Goal: Task Accomplishment & Management: Use online tool/utility

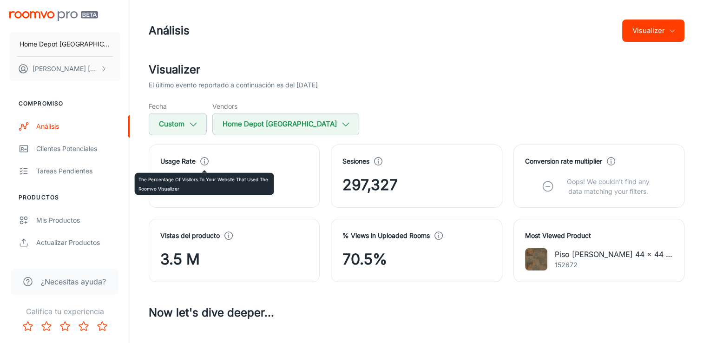
click at [205, 162] on icon at bounding box center [204, 161] width 10 height 10
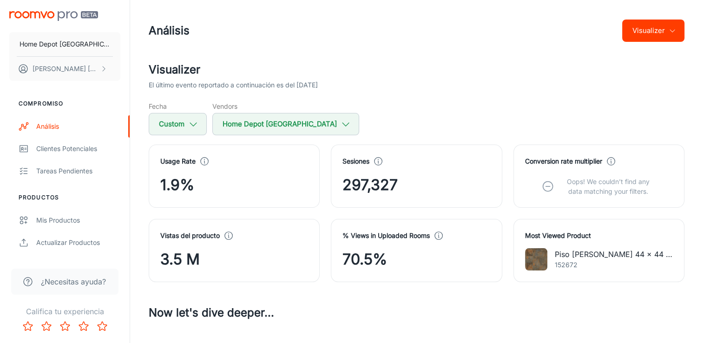
click at [489, 89] on div "El último evento reportado a continuación es del [DATE]" at bounding box center [417, 85] width 536 height 10
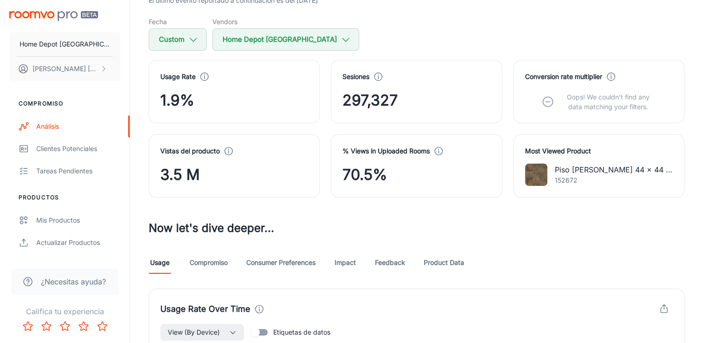
scroll to position [93, 0]
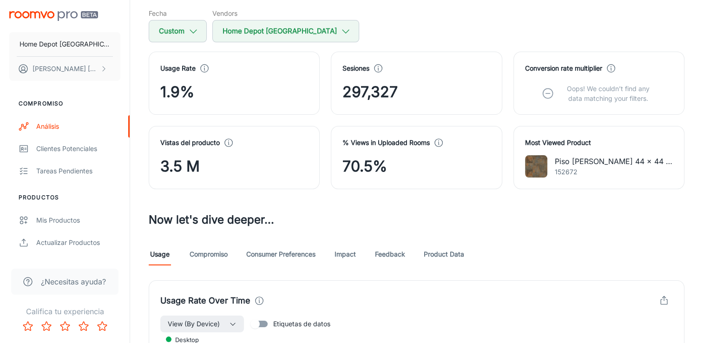
click at [435, 142] on circle at bounding box center [439, 143] width 8 height 8
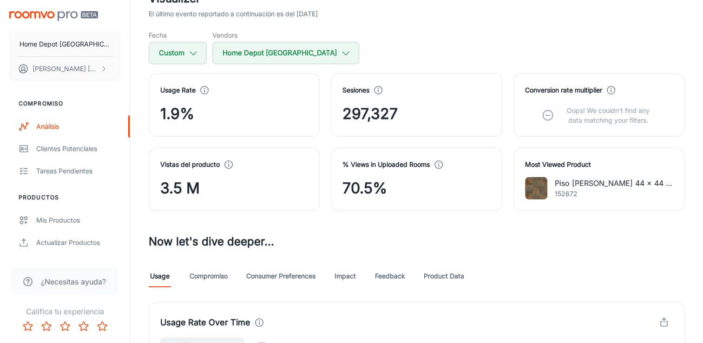
scroll to position [132, 0]
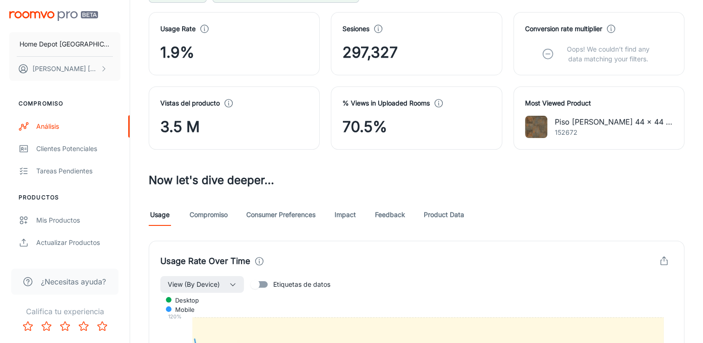
click at [382, 184] on h3 "Now let's dive deeper..." at bounding box center [417, 180] width 536 height 17
drag, startPoint x: 344, startPoint y: 127, endPoint x: 391, endPoint y: 124, distance: 46.5
click at [391, 124] on div "70.5%" at bounding box center [416, 127] width 148 height 22
drag, startPoint x: 391, startPoint y: 124, endPoint x: 396, endPoint y: 166, distance: 42.1
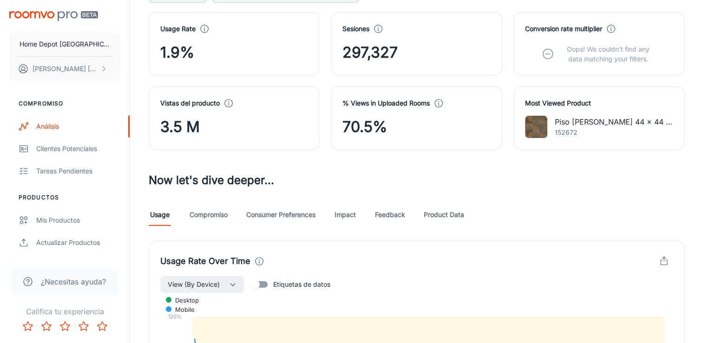
click at [439, 103] on polyline at bounding box center [439, 104] width 0 height 2
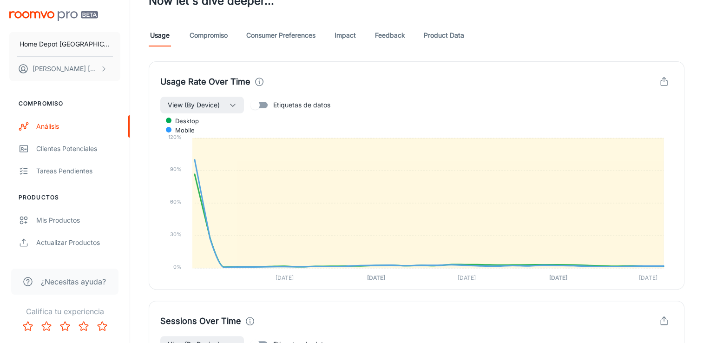
scroll to position [318, 0]
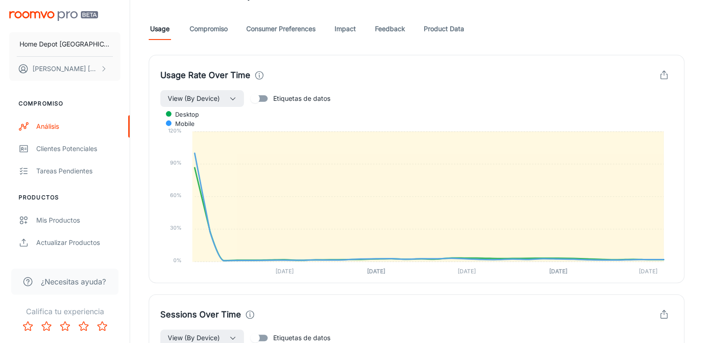
click at [202, 31] on link "Compromiso" at bounding box center [209, 29] width 38 height 22
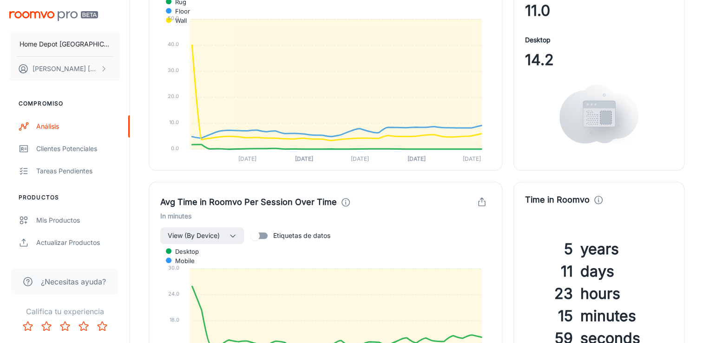
scroll to position [836, 0]
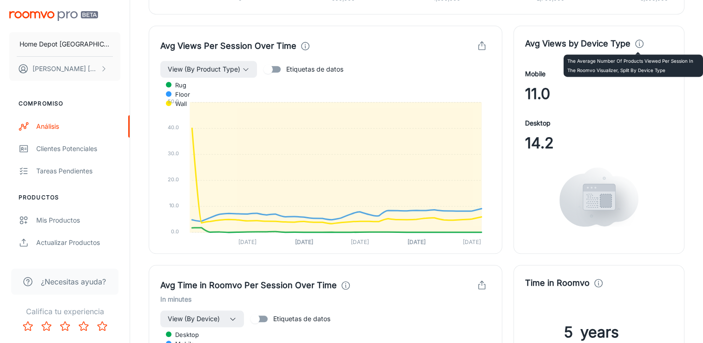
click at [634, 47] on icon at bounding box center [639, 44] width 10 height 10
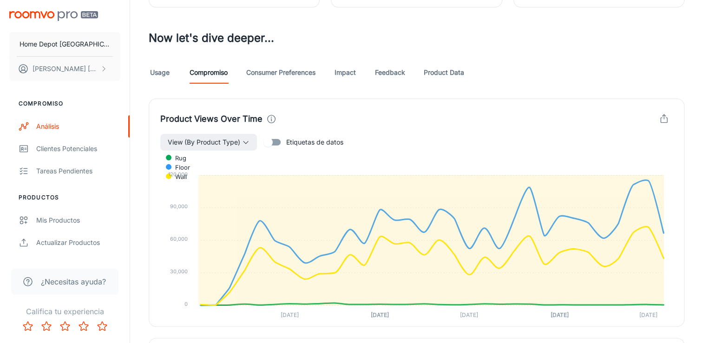
scroll to position [279, 0]
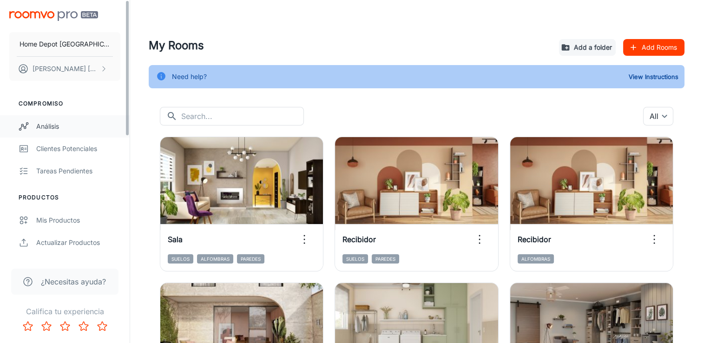
click at [52, 117] on link "Análisis" at bounding box center [65, 126] width 130 height 22
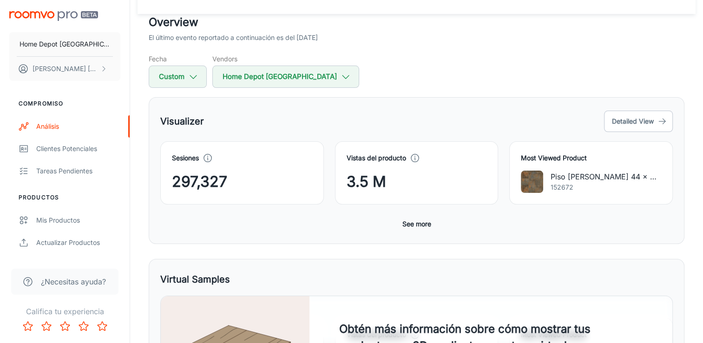
scroll to position [46, 0]
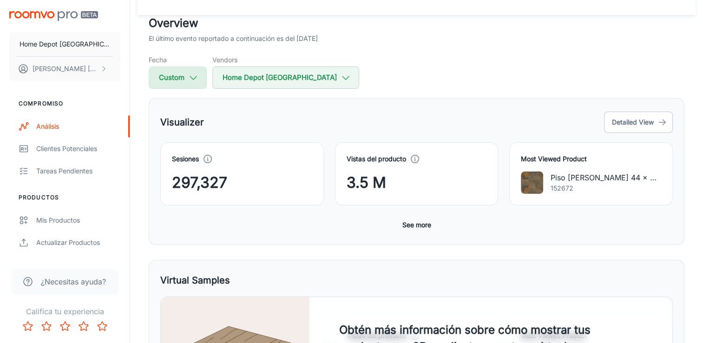
click at [196, 77] on icon "button" at bounding box center [193, 77] width 10 height 10
select select "7"
select select "2025"
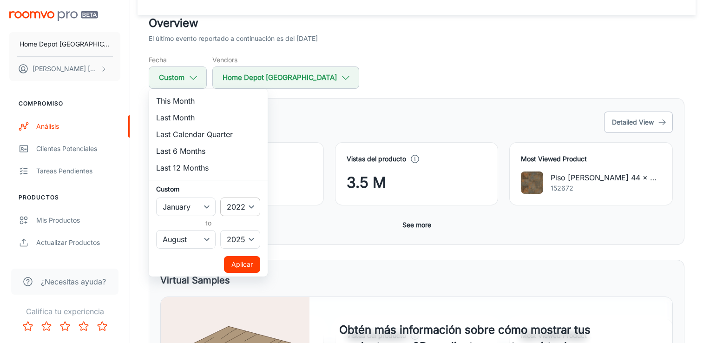
click at [242, 197] on select "2022 2023 2024 2025" at bounding box center [240, 206] width 40 height 19
click at [360, 92] on div at bounding box center [355, 171] width 710 height 343
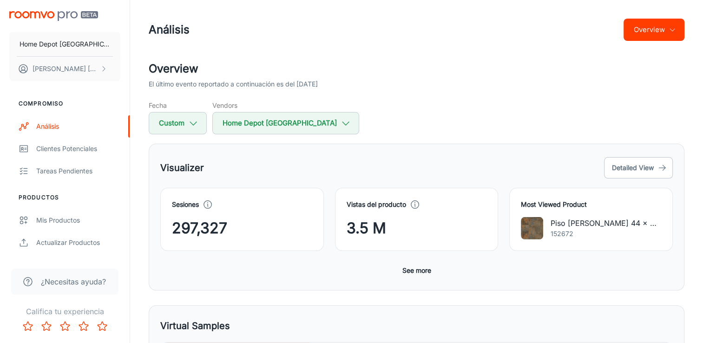
scroll to position [0, 0]
click at [628, 167] on button "Detailed View" at bounding box center [638, 168] width 69 height 21
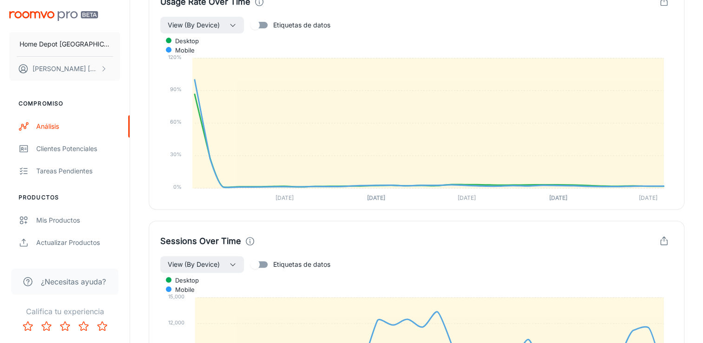
scroll to position [279, 0]
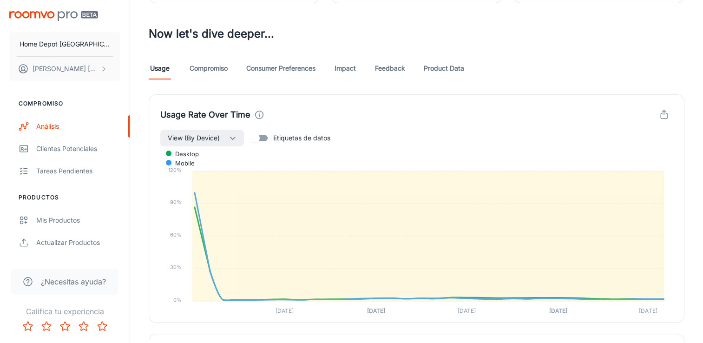
click at [212, 70] on link "Compromiso" at bounding box center [209, 68] width 38 height 22
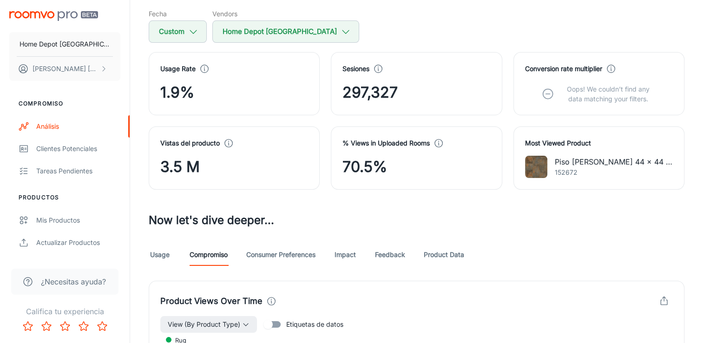
scroll to position [232, 0]
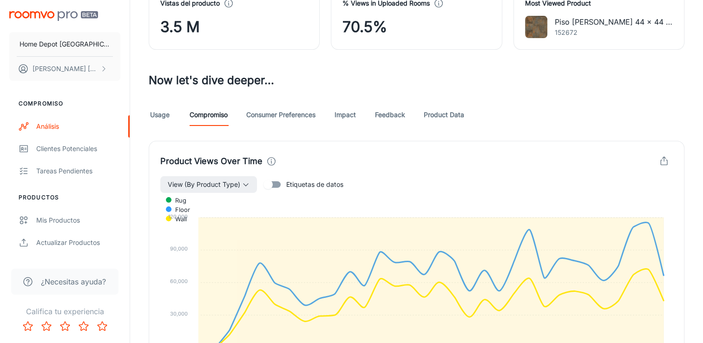
click at [278, 120] on link "Consumer Preferences" at bounding box center [280, 115] width 69 height 22
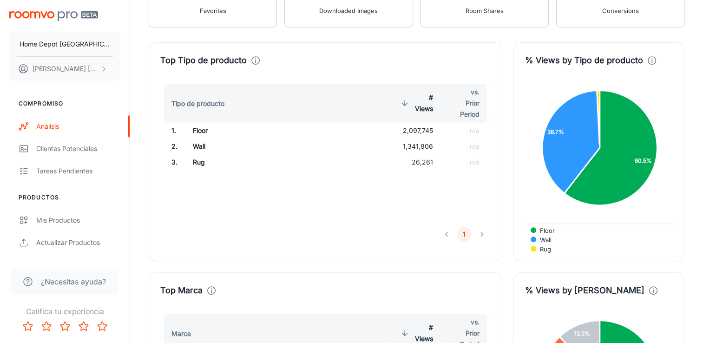
scroll to position [418, 0]
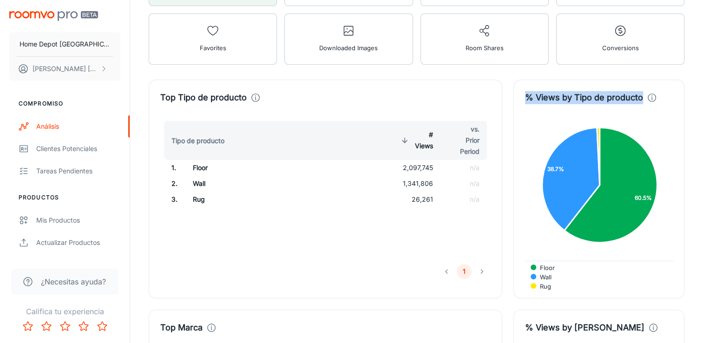
drag, startPoint x: 525, startPoint y: 96, endPoint x: 639, endPoint y: 96, distance: 114.3
click at [639, 96] on h4 "% Views by Tipo de producto" at bounding box center [584, 97] width 118 height 13
copy h4 "% Views by Tipo de producto"
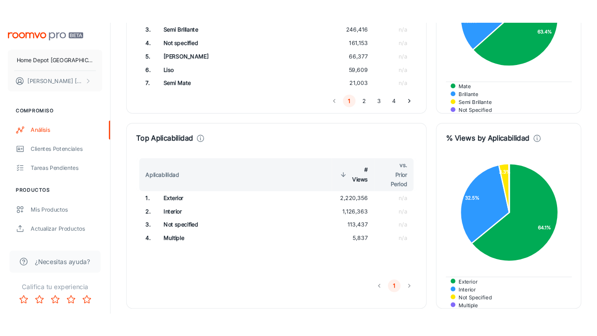
scroll to position [1580, 0]
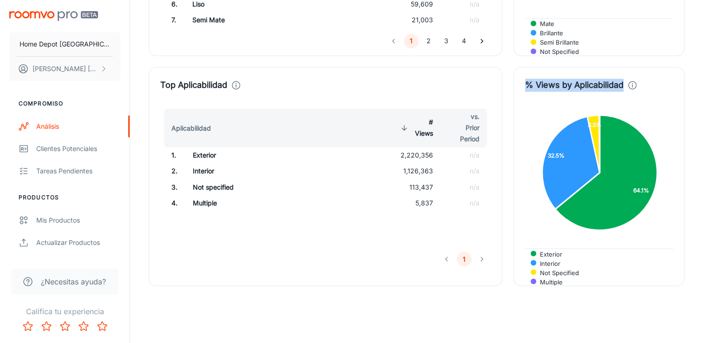
drag, startPoint x: 538, startPoint y: 85, endPoint x: 628, endPoint y: 81, distance: 90.2
click at [628, 81] on div "% Views by Aplicabilidad" at bounding box center [599, 85] width 148 height 13
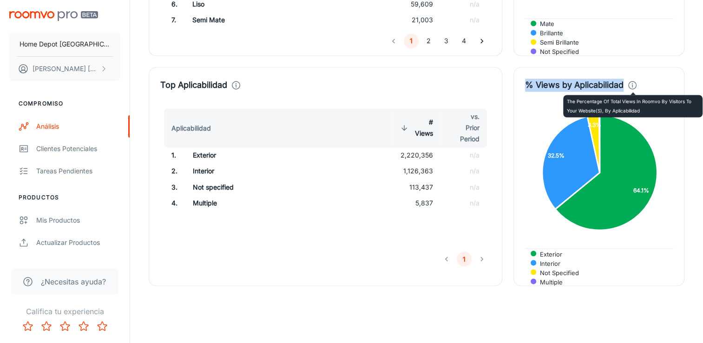
copy h4 "% Views by Aplicabilidad"
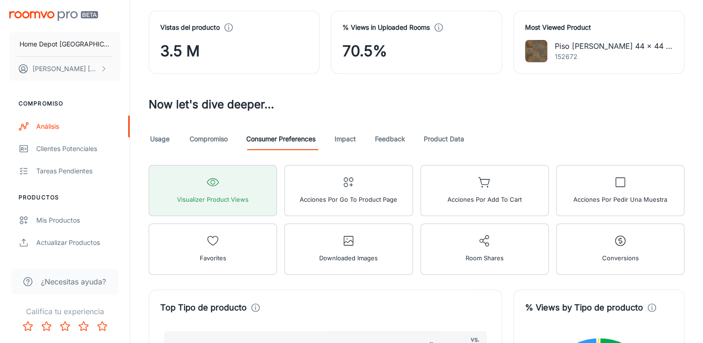
scroll to position [280, 0]
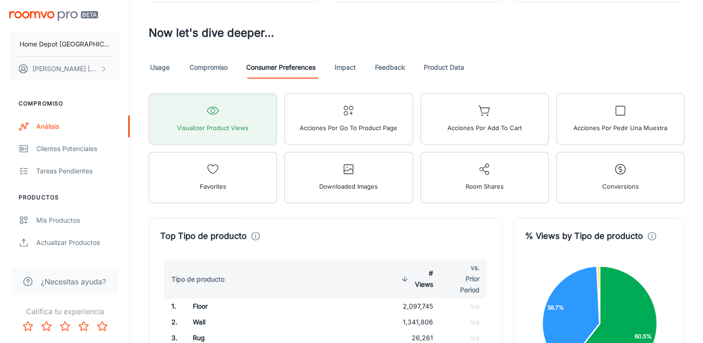
click at [344, 67] on link "Impact" at bounding box center [345, 67] width 22 height 22
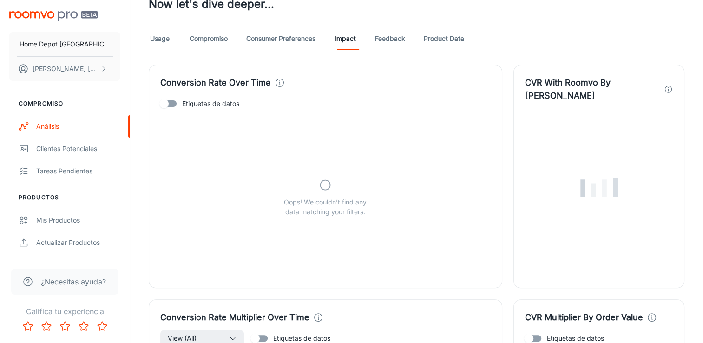
scroll to position [232, 0]
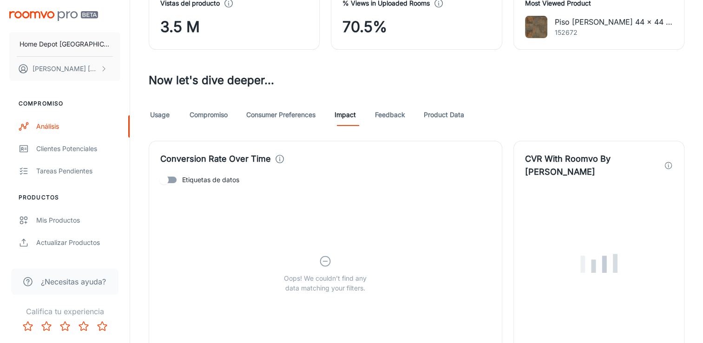
click at [396, 117] on link "Feedback" at bounding box center [390, 115] width 30 height 22
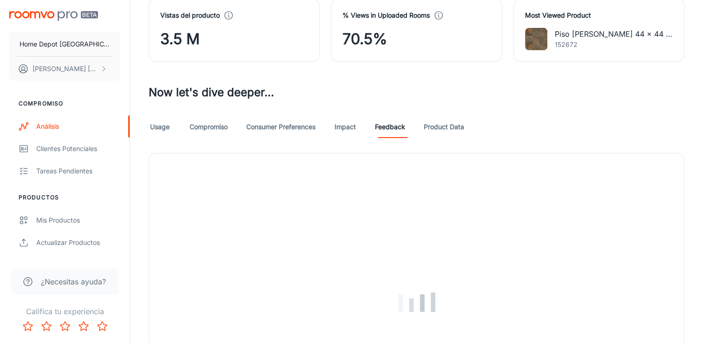
scroll to position [232, 0]
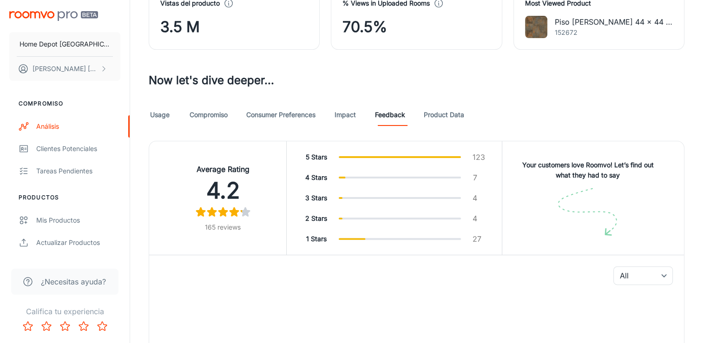
click at [445, 115] on link "Product Data" at bounding box center [444, 115] width 40 height 22
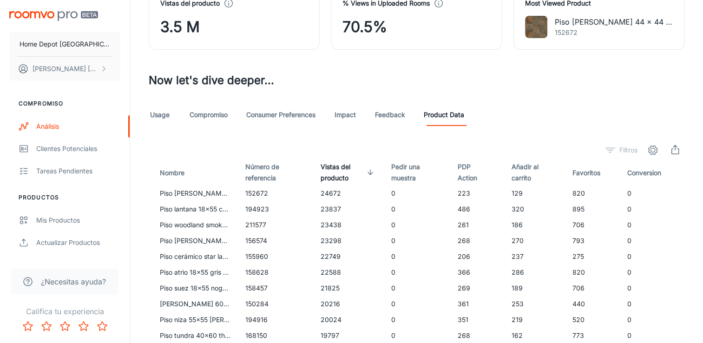
scroll to position [199, 0]
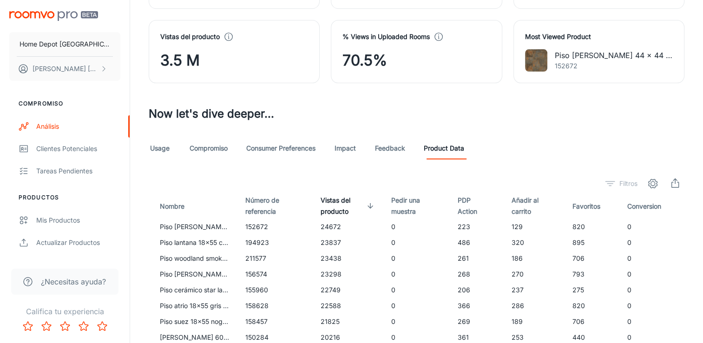
click at [168, 138] on link "Usage" at bounding box center [160, 148] width 22 height 22
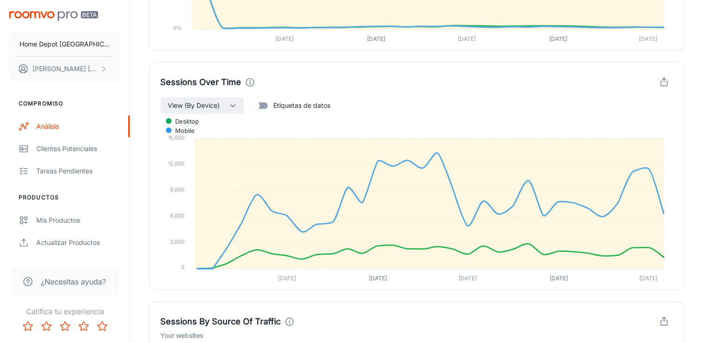
scroll to position [225, 0]
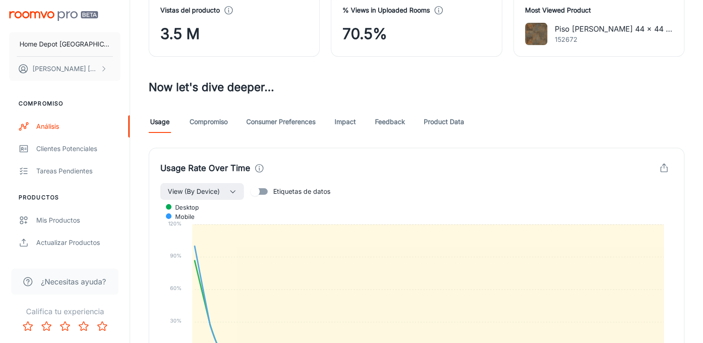
click at [213, 118] on link "Compromiso" at bounding box center [209, 122] width 38 height 22
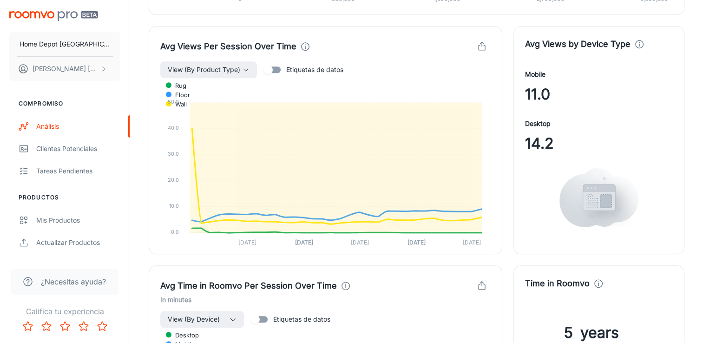
scroll to position [836, 0]
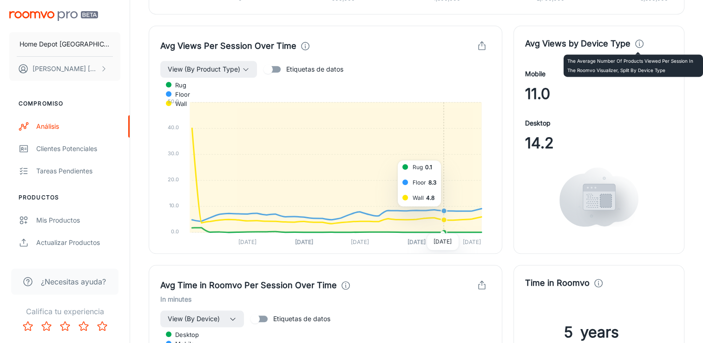
click at [635, 41] on icon at bounding box center [639, 44] width 10 height 10
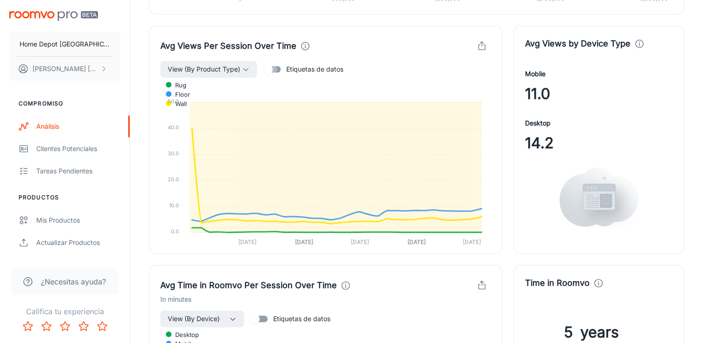
click at [281, 68] on input "Etiquetas de datos" at bounding box center [268, 69] width 53 height 18
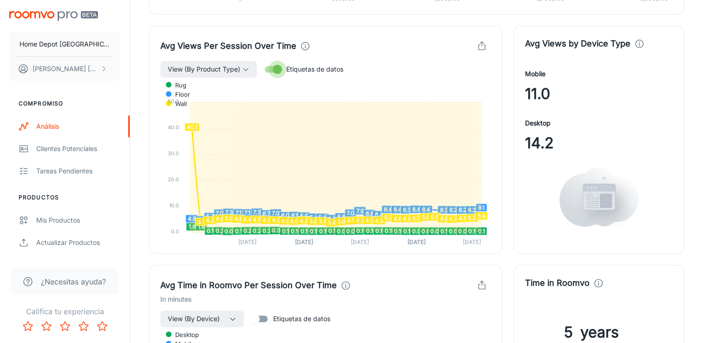
click at [282, 70] on input "Etiquetas de datos" at bounding box center [277, 69] width 53 height 18
checkbox input "false"
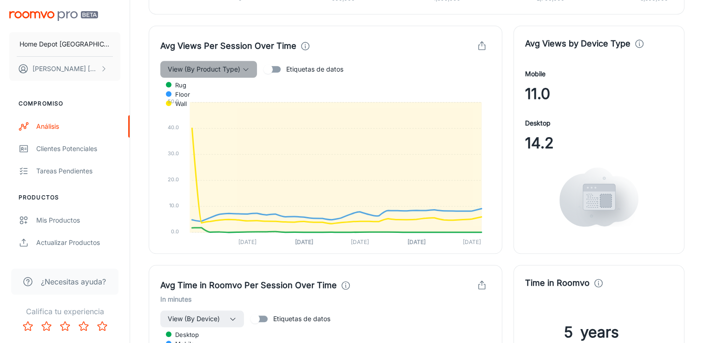
click at [234, 72] on span "View (By Product Type)" at bounding box center [204, 69] width 72 height 11
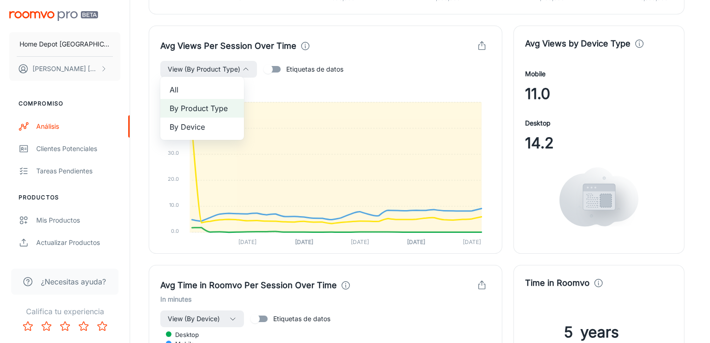
click at [199, 90] on span "All" at bounding box center [202, 89] width 65 height 11
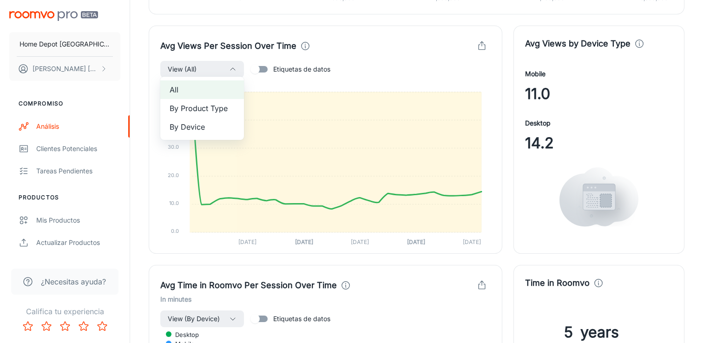
click at [403, 58] on div at bounding box center [355, 171] width 710 height 343
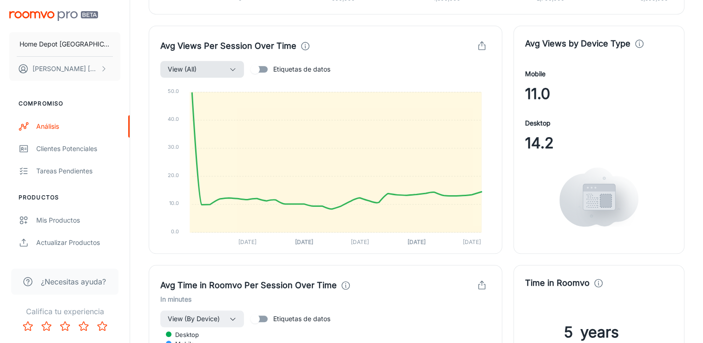
click at [190, 64] on span "View (All)" at bounding box center [182, 69] width 29 height 11
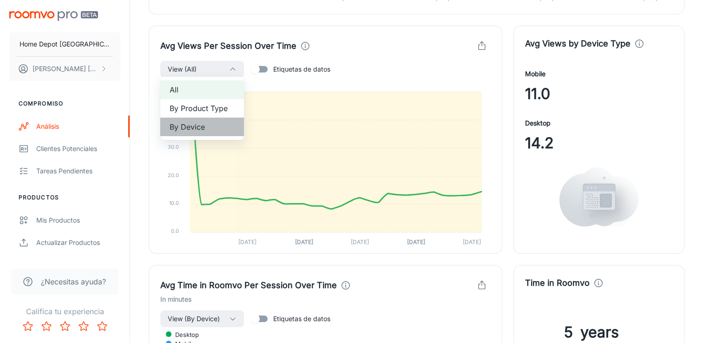
click at [181, 125] on span "By Device" at bounding box center [202, 126] width 65 height 11
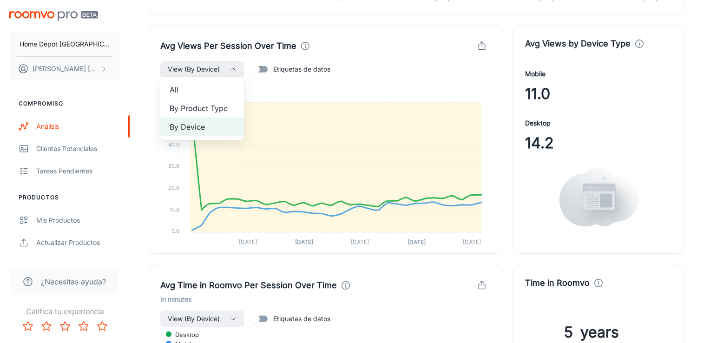
click at [385, 44] on div at bounding box center [355, 171] width 710 height 343
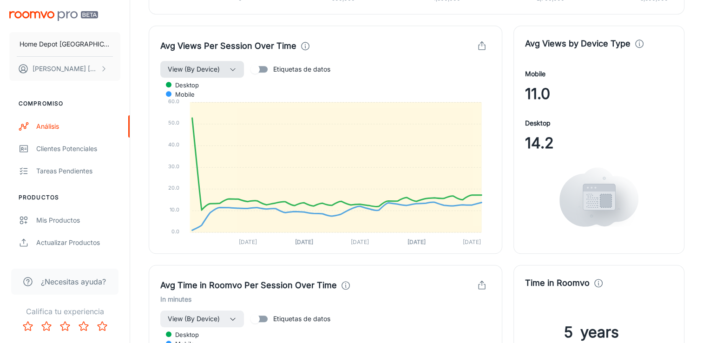
click at [226, 61] on button "View (By Device)" at bounding box center [202, 69] width 84 height 17
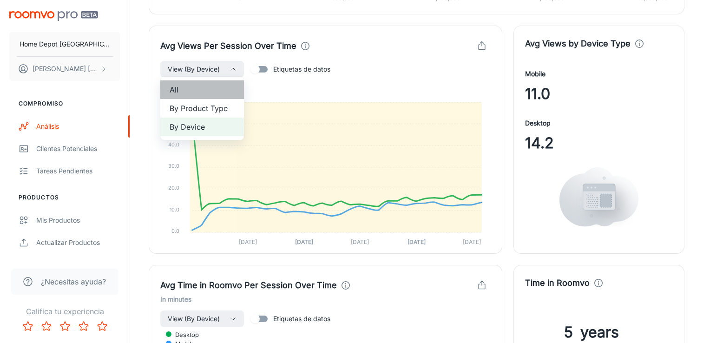
click at [201, 92] on span "All" at bounding box center [202, 89] width 65 height 11
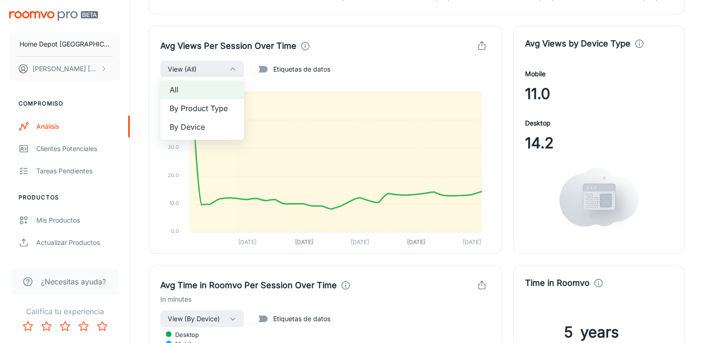
click at [394, 76] on div at bounding box center [355, 171] width 710 height 343
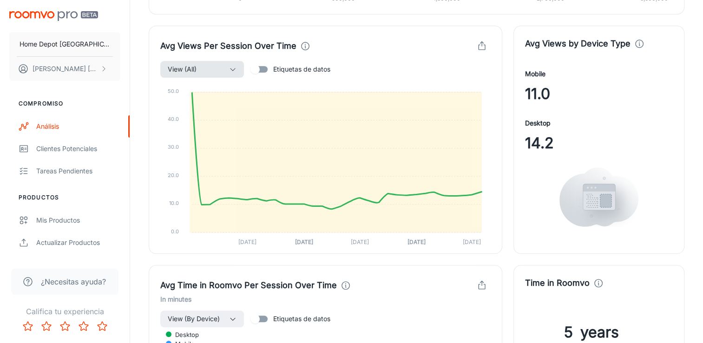
click at [203, 68] on button "View (All)" at bounding box center [202, 69] width 84 height 17
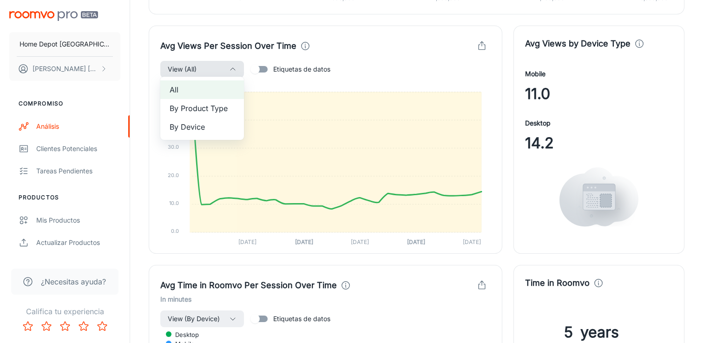
click at [203, 68] on div at bounding box center [355, 171] width 710 height 343
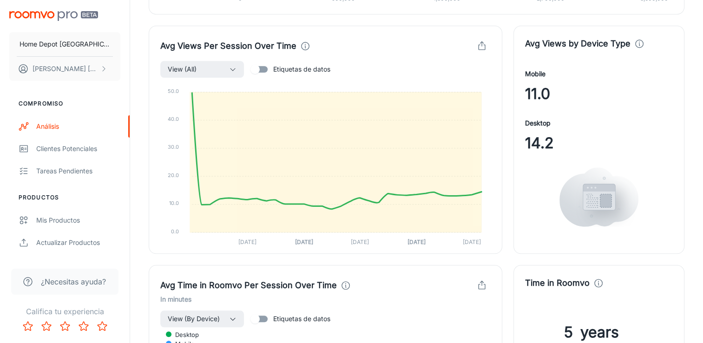
click at [373, 63] on div "View (All) Etiquetas de datos" at bounding box center [325, 69] width 330 height 18
click at [477, 42] on icon "button" at bounding box center [482, 46] width 10 height 10
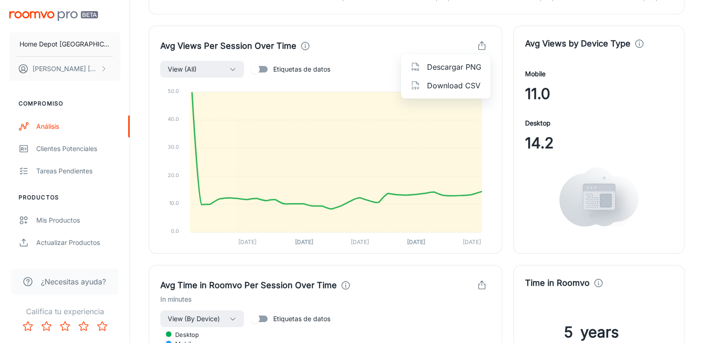
click at [451, 85] on span "Download CSV" at bounding box center [454, 85] width 54 height 11
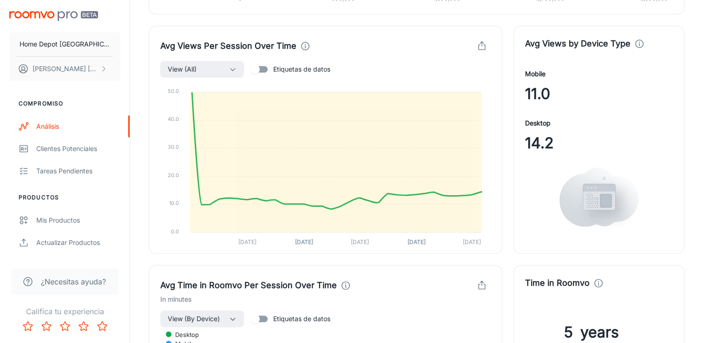
click at [395, 56] on div "Avg Views Per Session Over Time View (All) Etiquetas de datos 50.0 50.0 40.0 40…" at bounding box center [325, 140] width 353 height 228
click at [209, 70] on button "View (All)" at bounding box center [202, 69] width 84 height 17
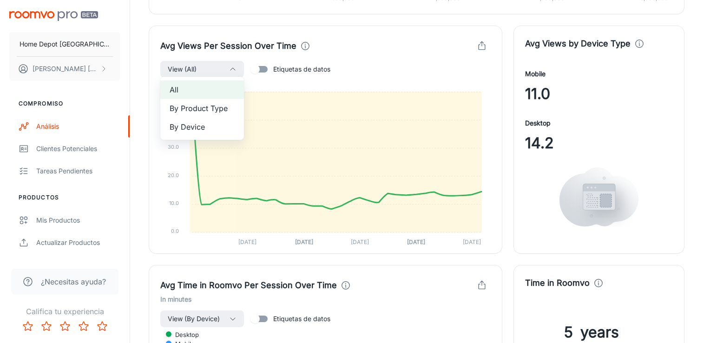
click at [201, 128] on span "By Device" at bounding box center [202, 126] width 65 height 11
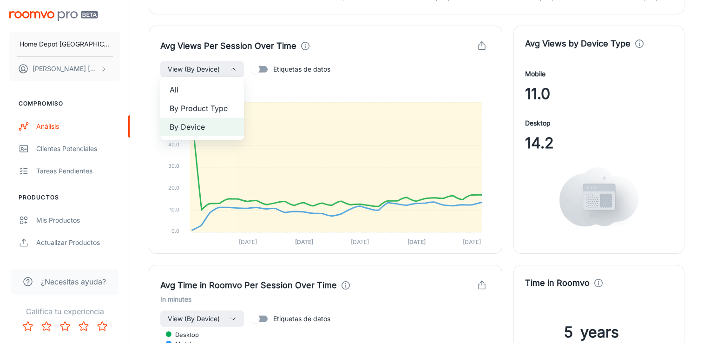
click at [400, 44] on div at bounding box center [355, 171] width 710 height 343
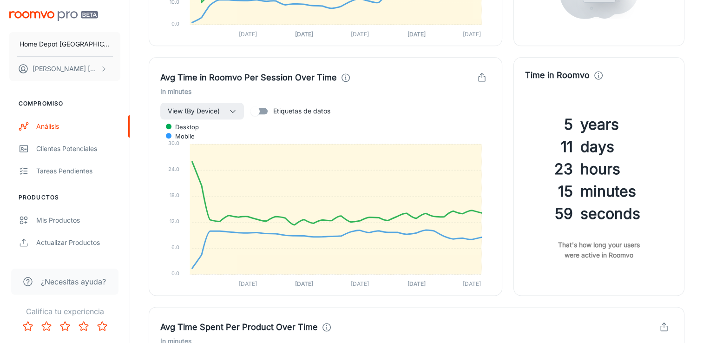
scroll to position [1068, 0]
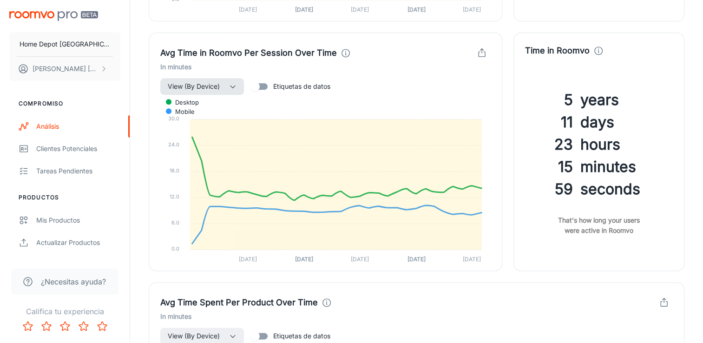
click at [221, 90] on button "View (By Device)" at bounding box center [202, 86] width 84 height 17
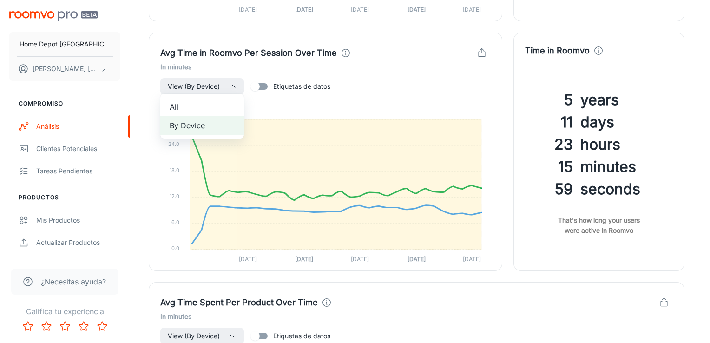
click at [209, 103] on span "All" at bounding box center [202, 106] width 65 height 11
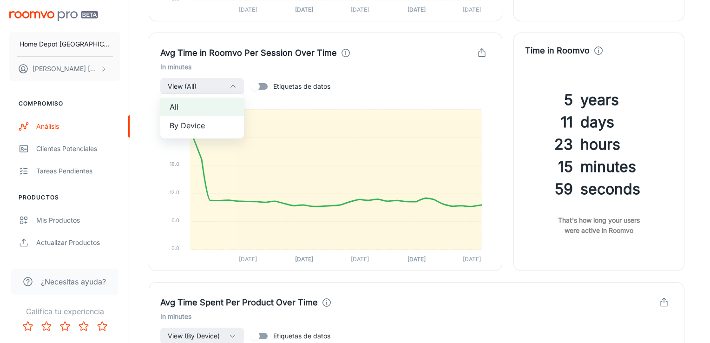
click at [530, 286] on div at bounding box center [355, 171] width 710 height 343
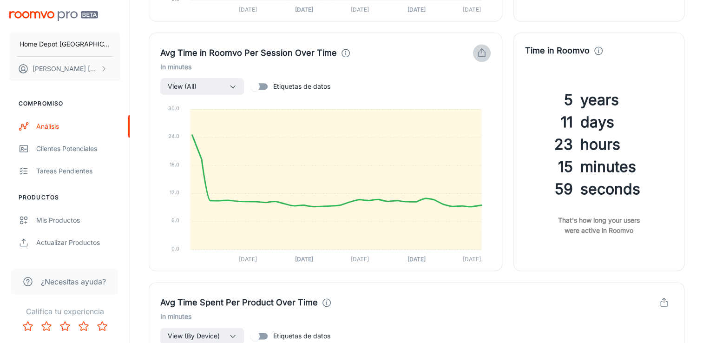
click at [486, 51] on icon "button" at bounding box center [482, 53] width 10 height 10
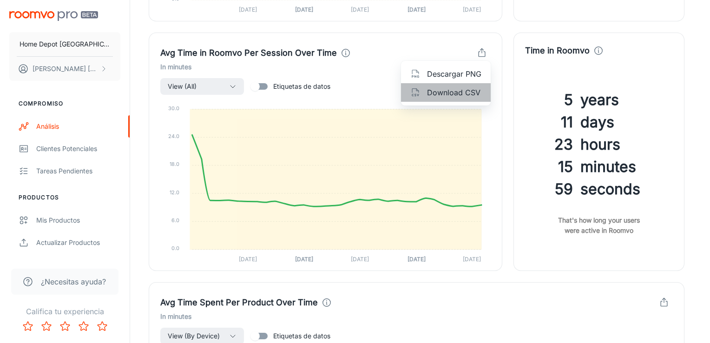
click at [462, 93] on span "Download CSV" at bounding box center [454, 92] width 54 height 11
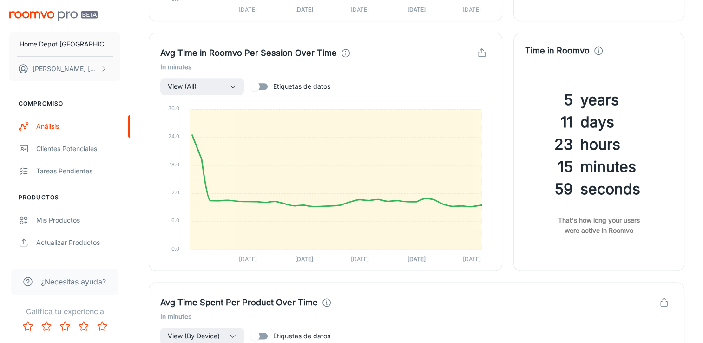
click at [693, 39] on div "Visualizer El último evento reportado a continuación es del [DATE] Fecha Custom…" at bounding box center [416, 237] width 558 height 2488
click at [210, 85] on button "View (All)" at bounding box center [202, 86] width 84 height 17
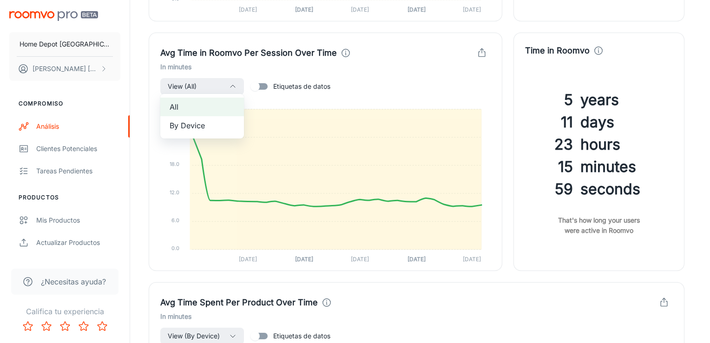
click at [183, 131] on span "By Device" at bounding box center [202, 125] width 65 height 11
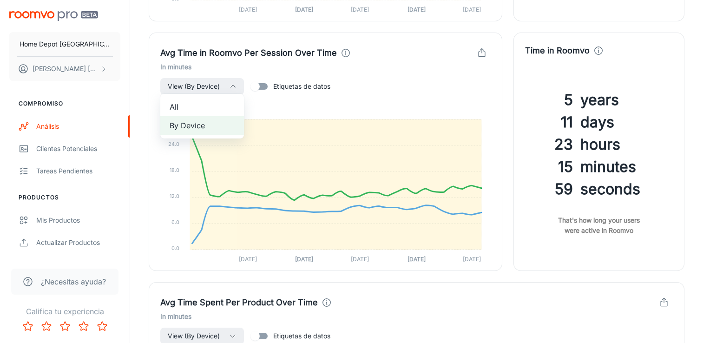
click at [509, 77] on div at bounding box center [355, 171] width 710 height 343
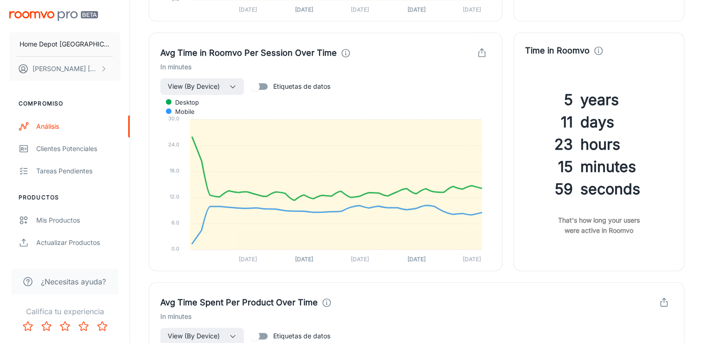
click at [482, 54] on icon "button" at bounding box center [482, 53] width 10 height 10
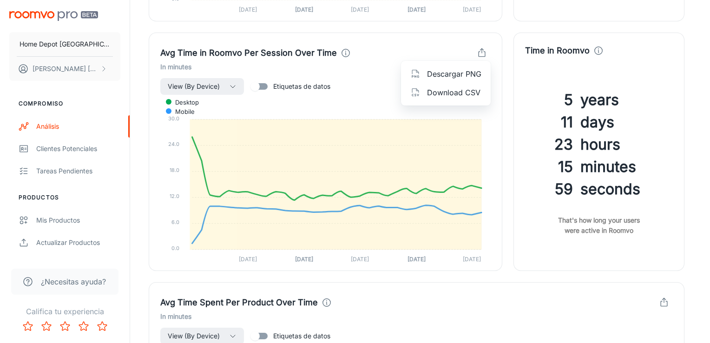
click at [453, 92] on span "Download CSV" at bounding box center [454, 92] width 54 height 11
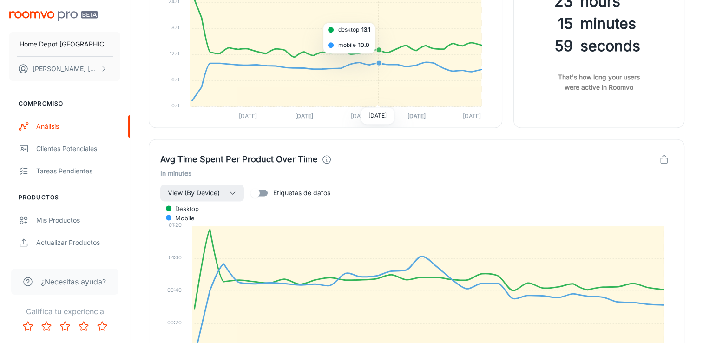
scroll to position [1254, 0]
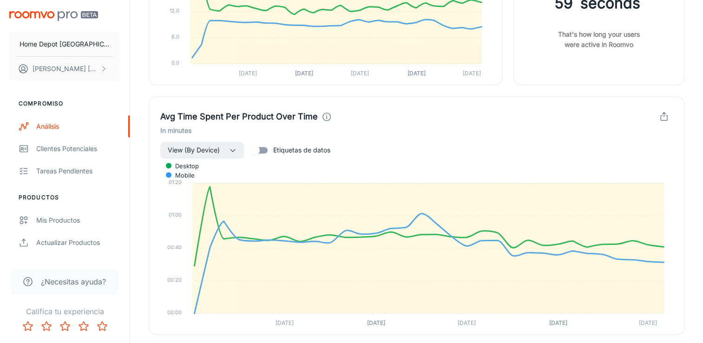
click at [695, 32] on div "Análisis Visualizer Visualizer El último evento reportado a continuación es del…" at bounding box center [416, 50] width 573 height 2609
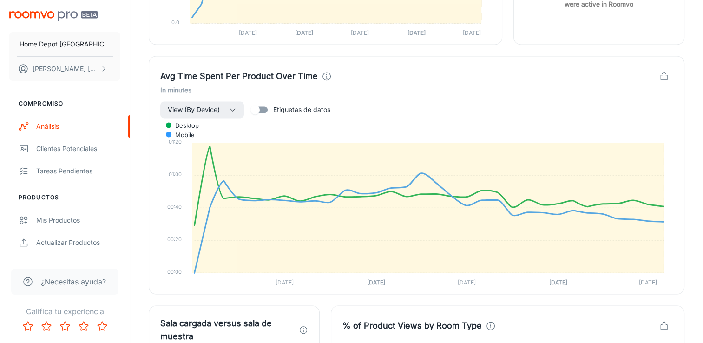
scroll to position [1301, 0]
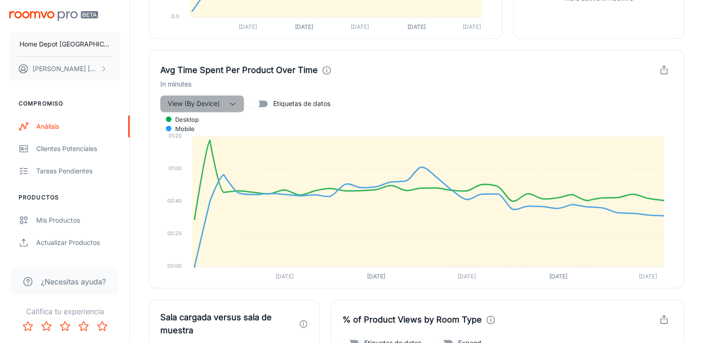
click at [229, 100] on icon "button" at bounding box center [232, 103] width 7 height 7
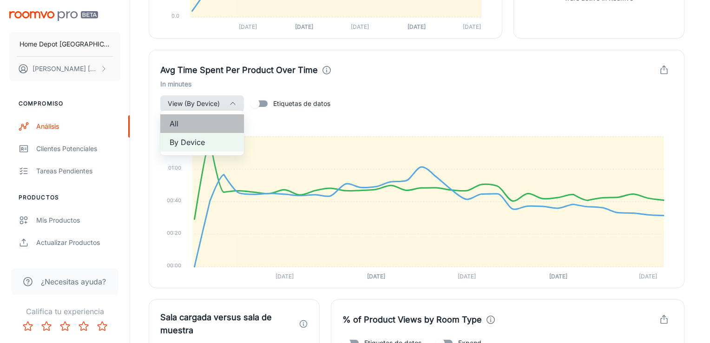
click at [193, 122] on span "All" at bounding box center [202, 123] width 65 height 11
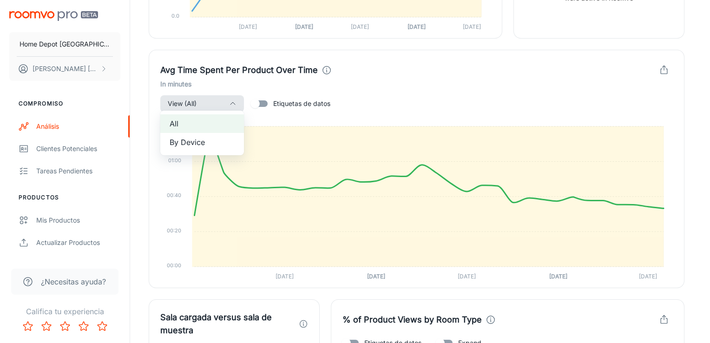
click at [668, 65] on div at bounding box center [355, 171] width 710 height 343
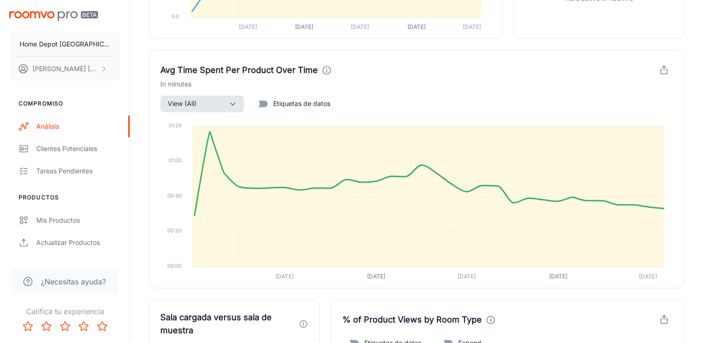
click at [666, 68] on icon "button" at bounding box center [664, 70] width 10 height 10
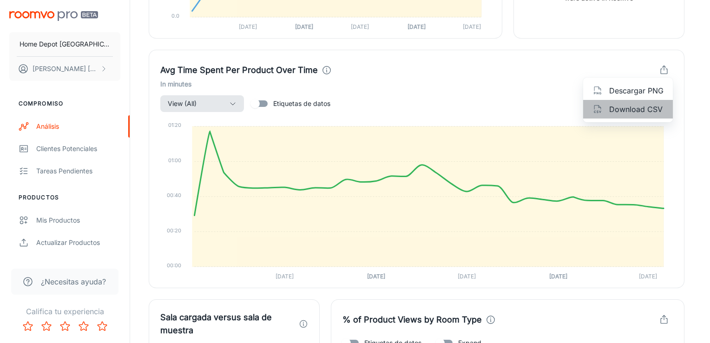
click at [641, 111] on span "Download CSV" at bounding box center [636, 109] width 54 height 11
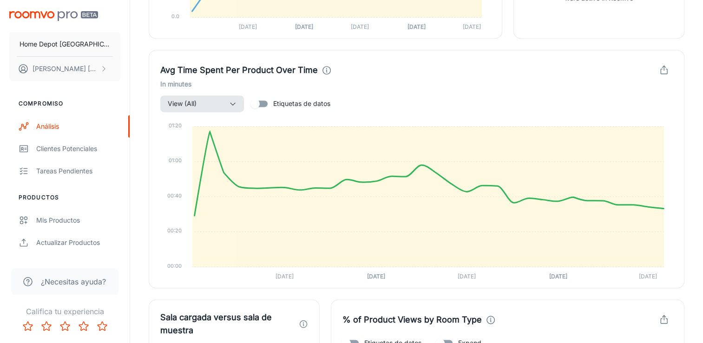
click at [397, 62] on div "Avg Time Spent Per Product Over Time" at bounding box center [416, 70] width 512 height 18
click at [233, 100] on icon "button" at bounding box center [232, 103] width 7 height 7
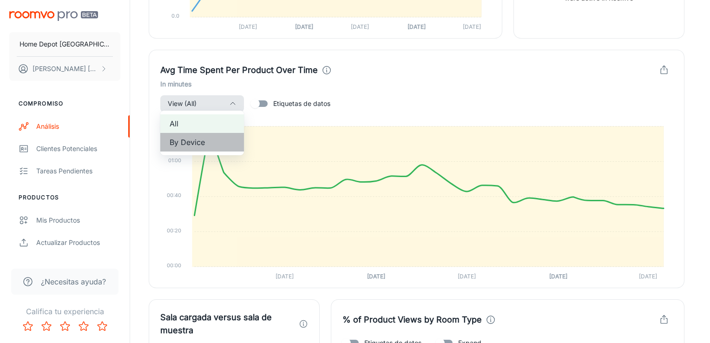
click at [201, 144] on span "By Device" at bounding box center [202, 142] width 65 height 11
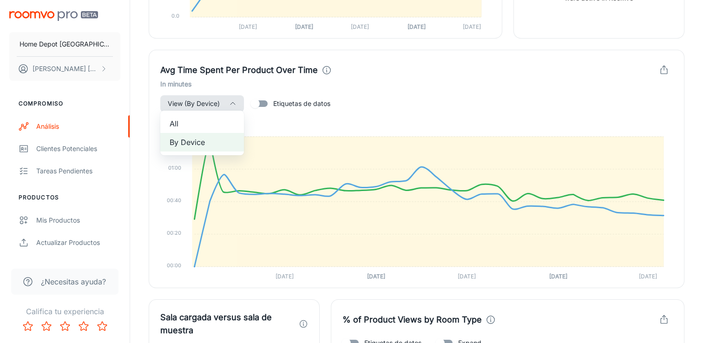
click at [535, 91] on div at bounding box center [355, 171] width 710 height 343
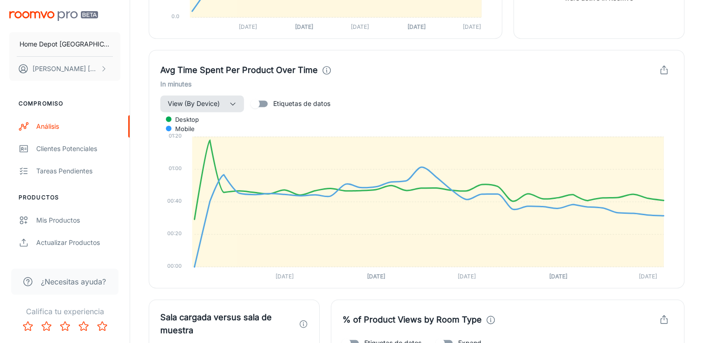
drag, startPoint x: 652, startPoint y: 70, endPoint x: 661, endPoint y: 72, distance: 9.9
click at [652, 70] on div "Avg Time Spent Per Product Over Time" at bounding box center [416, 70] width 512 height 18
click at [663, 71] on icon "button" at bounding box center [664, 70] width 10 height 10
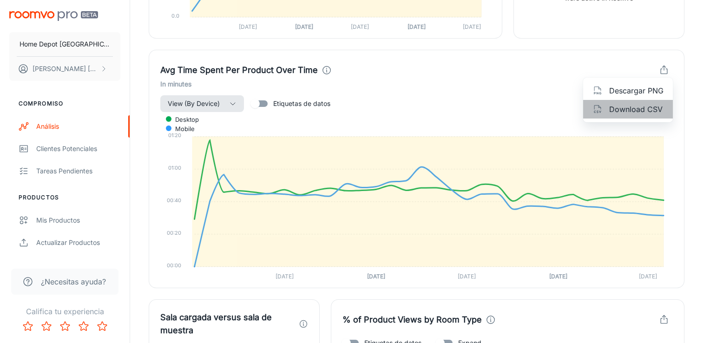
click at [641, 112] on span "Download CSV" at bounding box center [636, 109] width 54 height 11
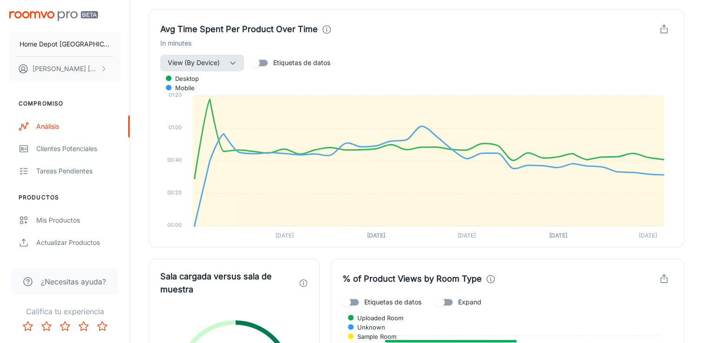
scroll to position [1347, 0]
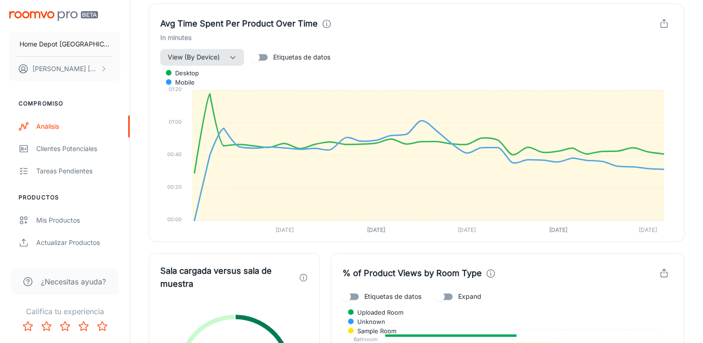
click at [640, 28] on div "Avg Time Spent Per Product Over Time" at bounding box center [416, 24] width 512 height 18
click at [223, 52] on button "View (By Device)" at bounding box center [202, 57] width 84 height 17
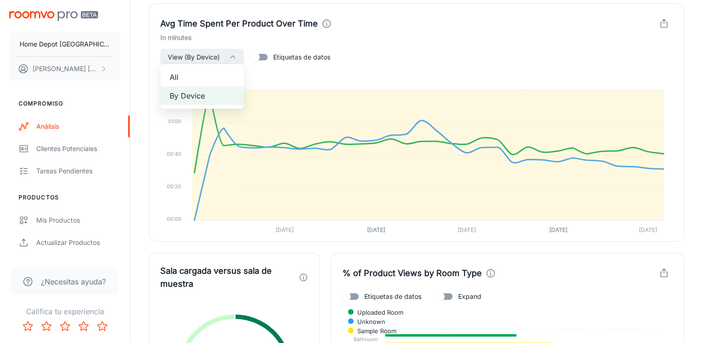
click at [210, 75] on span "All" at bounding box center [202, 77] width 65 height 11
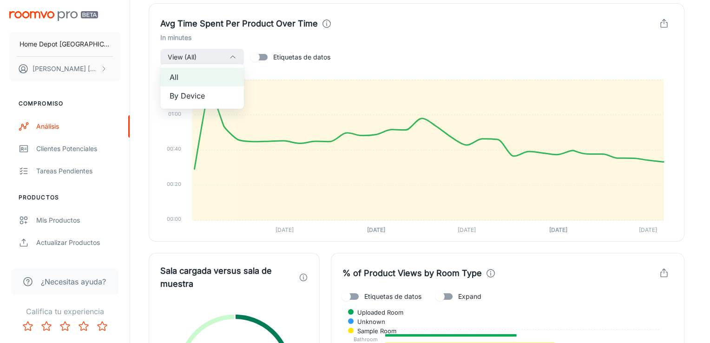
click at [680, 143] on div at bounding box center [355, 171] width 710 height 343
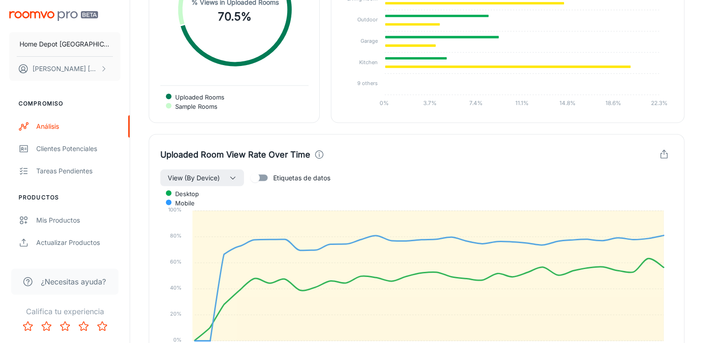
scroll to position [1579, 0]
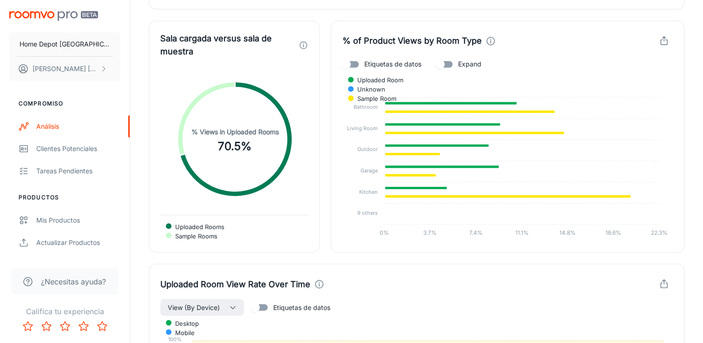
click at [357, 59] on input "Etiquetas de datos" at bounding box center [346, 64] width 53 height 18
checkbox input "true"
click at [449, 59] on input "Expand" at bounding box center [439, 64] width 53 height 18
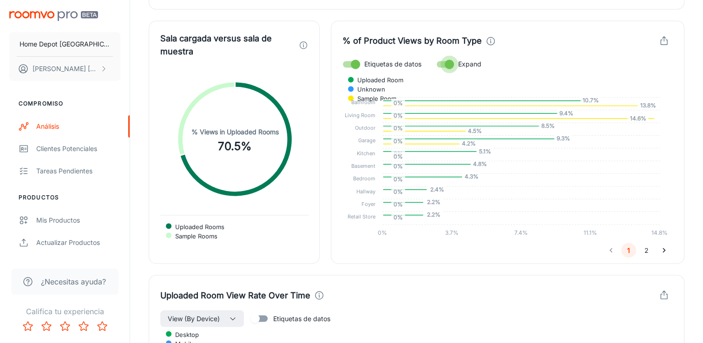
click at [449, 59] on input "Expand" at bounding box center [449, 64] width 53 height 18
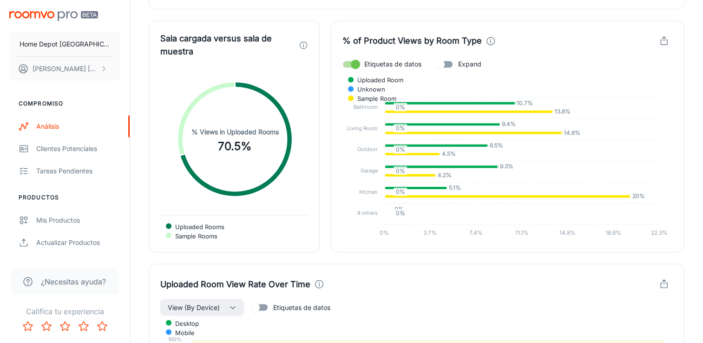
click at [449, 59] on input "Expand" at bounding box center [439, 64] width 53 height 18
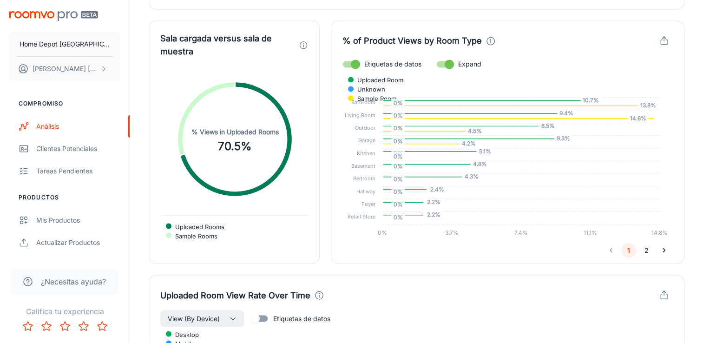
click at [449, 59] on input "Expand" at bounding box center [449, 64] width 53 height 18
checkbox input "false"
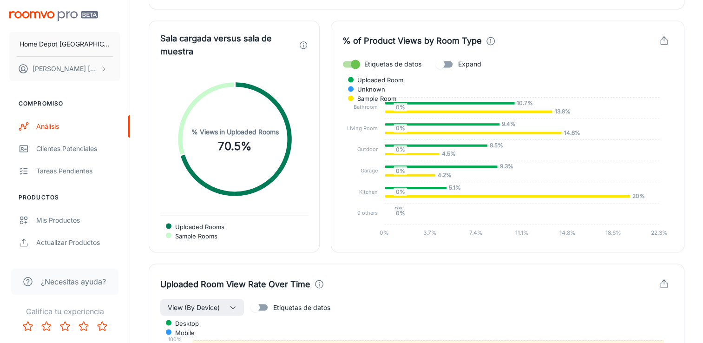
click at [349, 60] on input "Etiquetas de datos" at bounding box center [355, 64] width 53 height 18
checkbox input "false"
click at [652, 39] on div "% of Product Views by Room Type" at bounding box center [507, 41] width 330 height 18
click at [661, 39] on icon "button" at bounding box center [664, 41] width 10 height 10
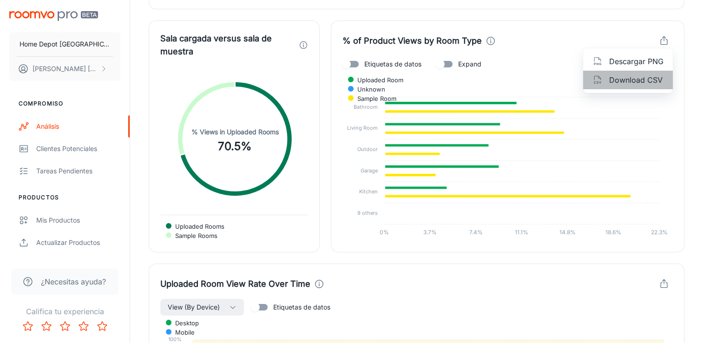
click at [634, 82] on span "Download CSV" at bounding box center [636, 79] width 54 height 11
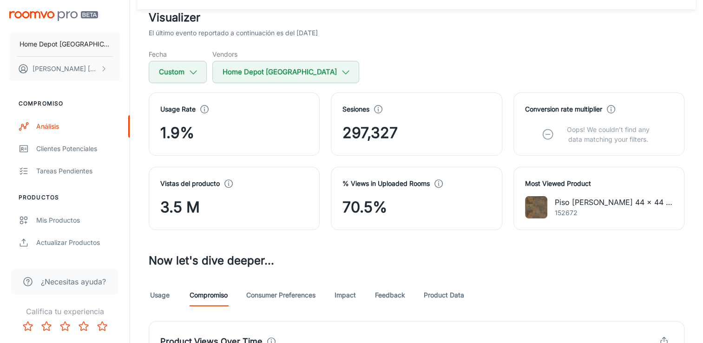
scroll to position [0, 0]
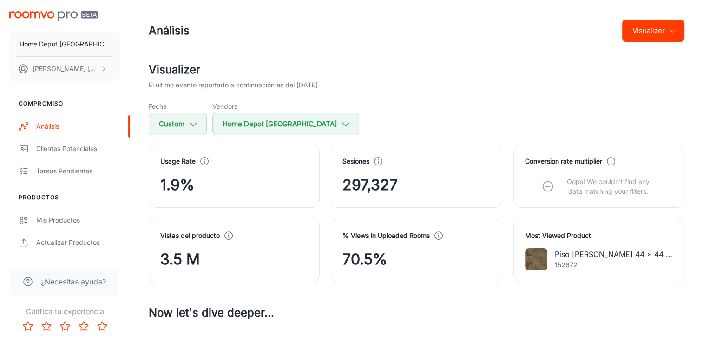
click at [563, 263] on p "152672" at bounding box center [614, 265] width 118 height 10
copy p "152672"
